Goal: Task Accomplishment & Management: Manage account settings

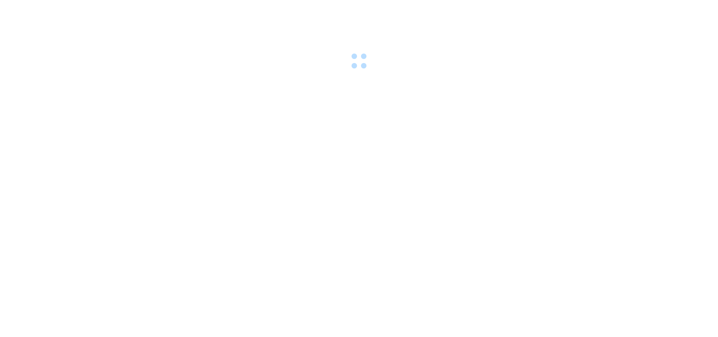
click at [167, 7] on div at bounding box center [359, 36] width 718 height 73
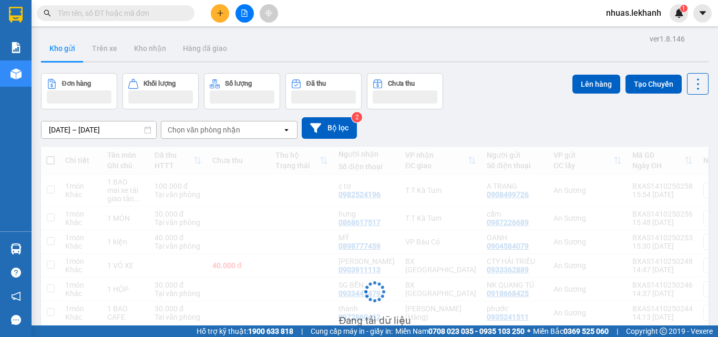
click at [136, 20] on span at bounding box center [116, 13] width 158 height 16
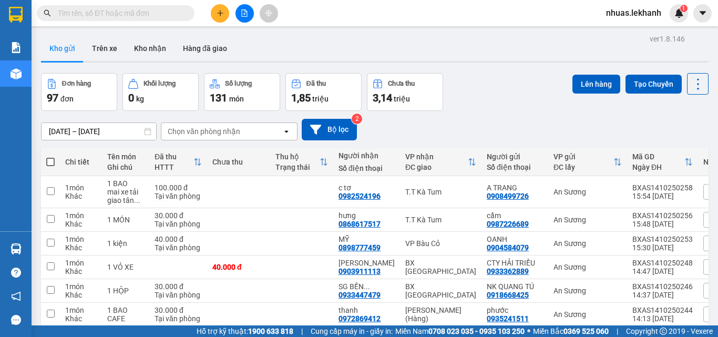
click at [137, 13] on input "text" at bounding box center [120, 13] width 124 height 12
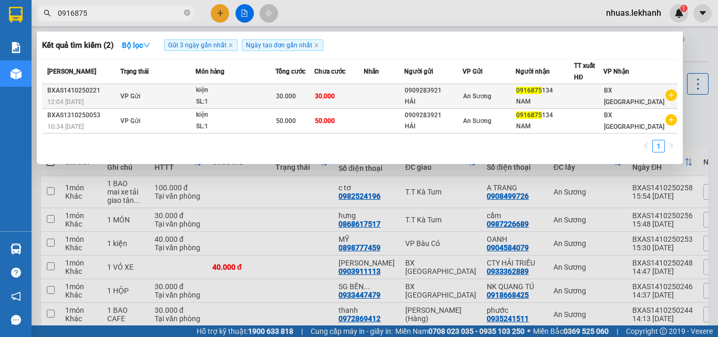
type input "0916875"
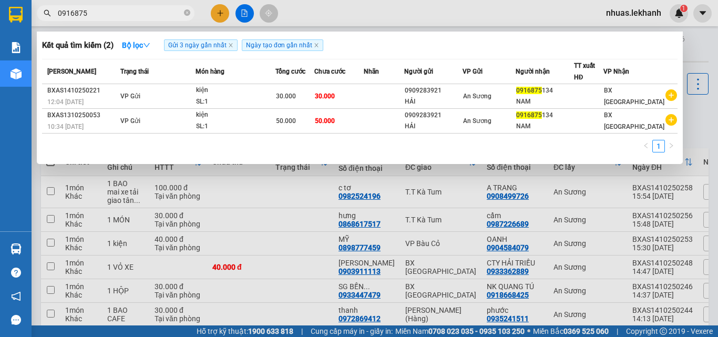
drag, startPoint x: 403, startPoint y: 96, endPoint x: 406, endPoint y: 82, distance: 14.0
click at [405, 82] on table "Mã ĐH Trạng thái Món hàng Tổng cước Chưa cước Nhãn Người gửi VP Gửi Người nhận …" at bounding box center [360, 96] width 636 height 75
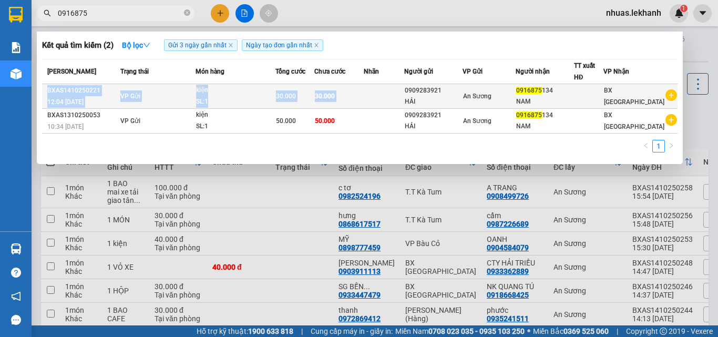
click at [404, 91] on td at bounding box center [384, 96] width 40 height 25
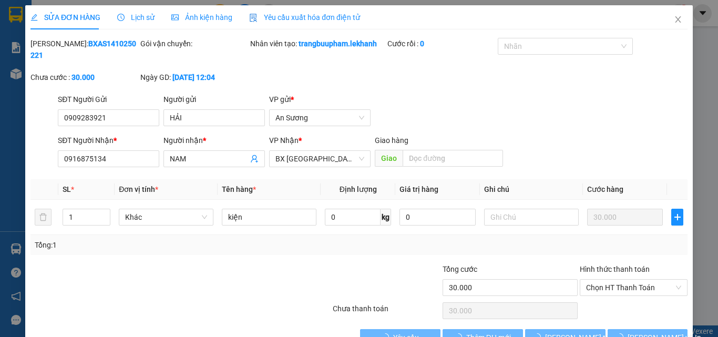
type input "0909283921"
type input "HẢI"
type input "0916875134"
type input "NAM"
type input "30.000"
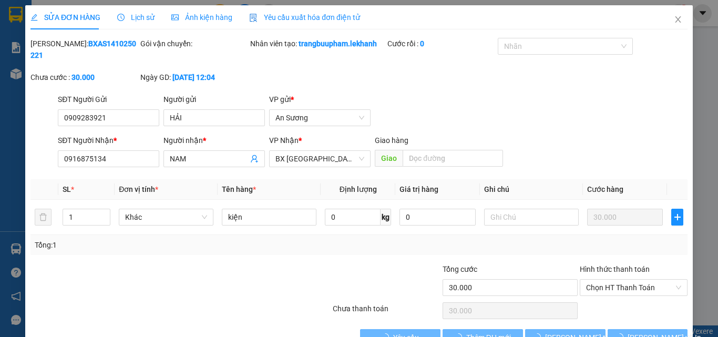
type input "30.000"
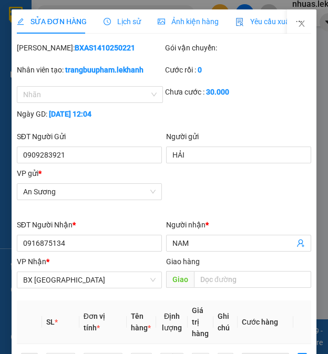
click at [287, 16] on div "SỬA ĐƠN HÀNG Lịch sử Ảnh kiện hàng Yêu cầu xuất hóa đơn điện tử" at bounding box center [152, 21] width 270 height 24
